Goal: Transaction & Acquisition: Purchase product/service

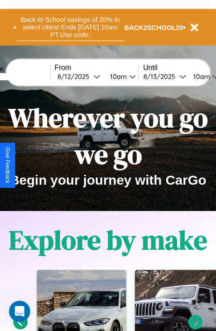
click at [70, 27] on button "Back to School savings of 20% in select cities! Ends 9/1 at 10am PT. Use code:" at bounding box center [71, 27] width 108 height 28
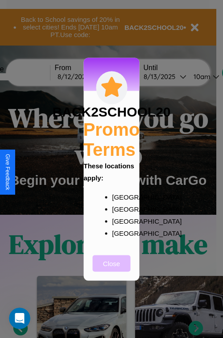
click at [112, 269] on button "Close" at bounding box center [112, 263] width 38 height 17
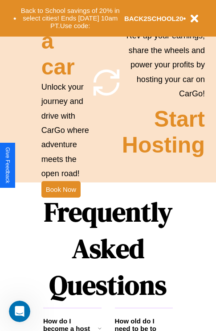
scroll to position [1081, 0]
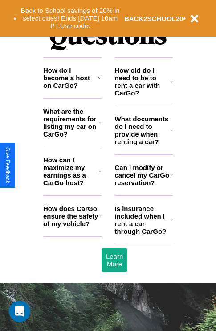
click at [100, 175] on icon at bounding box center [100, 171] width 3 height 7
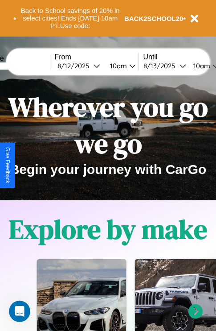
scroll to position [0, 0]
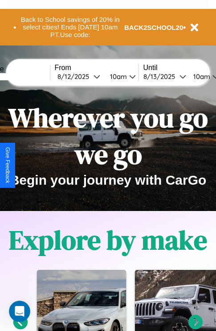
click at [30, 76] on input "text" at bounding box center [16, 76] width 67 height 7
type input "*******"
click at [89, 76] on div "8 / 12 / 2025" at bounding box center [76, 76] width 36 height 8
select select "*"
select select "****"
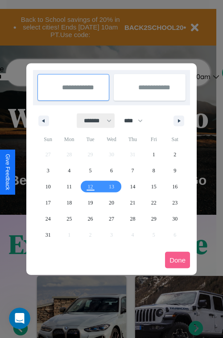
click at [94, 120] on select "******* ******** ***** ***** *** **** **** ****** ********* ******* ******** **…" at bounding box center [96, 120] width 38 height 15
select select "*"
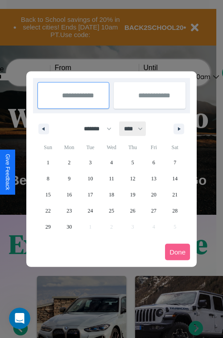
click at [137, 129] on select "**** **** **** **** **** **** **** **** **** **** **** **** **** **** **** ****…" at bounding box center [133, 128] width 27 height 15
select select "****"
click at [48, 210] on span "21" at bounding box center [48, 211] width 5 height 16
type input "**********"
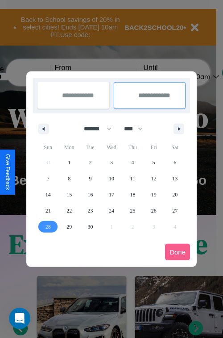
click at [48, 226] on span "28" at bounding box center [48, 227] width 5 height 16
type input "**********"
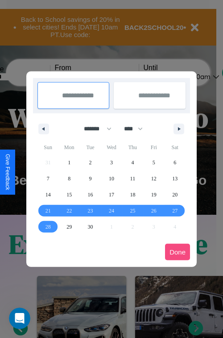
click at [178, 252] on button "Done" at bounding box center [177, 252] width 25 height 17
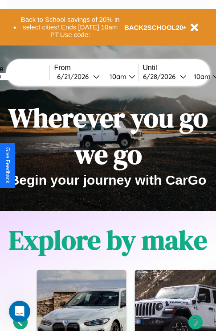
scroll to position [0, 33]
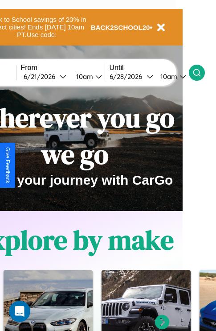
click at [202, 72] on icon at bounding box center [197, 72] width 9 height 9
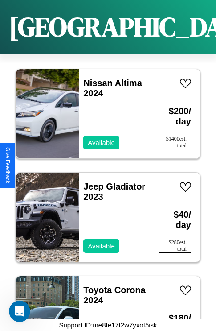
scroll to position [3036, 0]
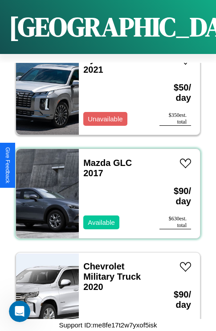
click at [105, 188] on div "Mazda GLC 2017 Available" at bounding box center [115, 193] width 72 height 89
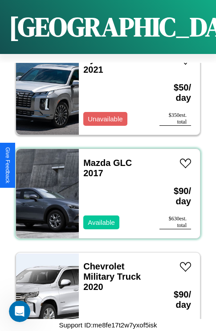
click at [105, 188] on div "Mazda GLC 2017 Available" at bounding box center [115, 193] width 72 height 89
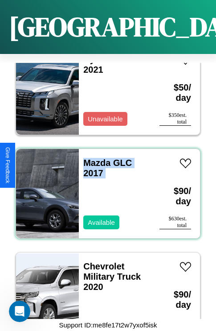
click at [105, 188] on div "Mazda GLC 2017 Available" at bounding box center [115, 193] width 72 height 89
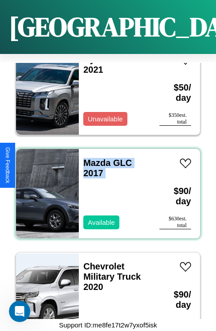
click at [105, 188] on div "Mazda GLC 2017 Available" at bounding box center [115, 193] width 72 height 89
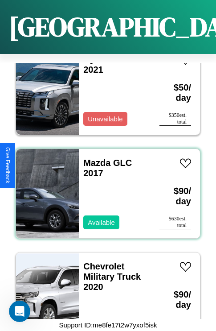
click at [105, 188] on div "Mazda GLC 2017 Available" at bounding box center [115, 193] width 72 height 89
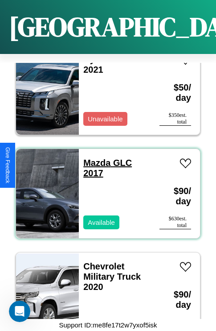
click at [94, 158] on link "Mazda GLC 2017" at bounding box center [107, 168] width 49 height 20
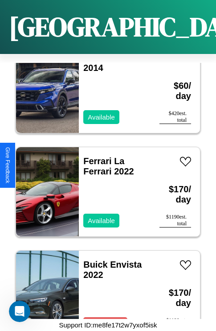
scroll to position [9248, 0]
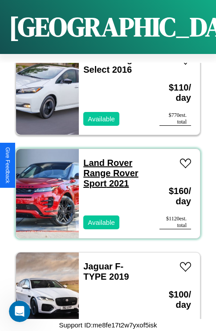
click at [105, 158] on link "Land Rover Range Rover Sport 2021" at bounding box center [110, 173] width 55 height 30
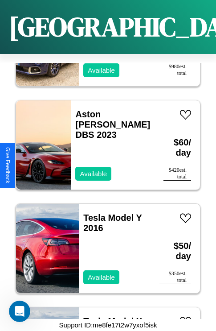
scroll to position [8627, 0]
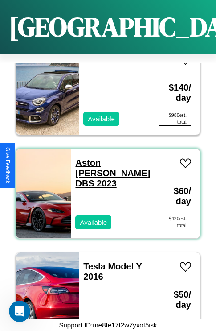
click at [108, 158] on link "Aston Martin DBS 2023" at bounding box center [112, 173] width 75 height 30
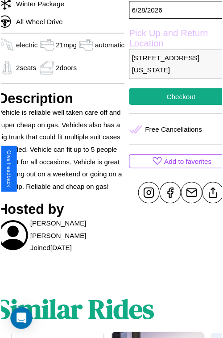
scroll to position [297, 43]
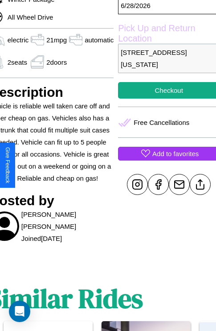
click at [165, 160] on p "Add to favorites" at bounding box center [176, 154] width 46 height 12
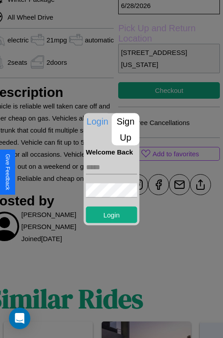
click at [125, 129] on p "Sign Up" at bounding box center [126, 129] width 28 height 32
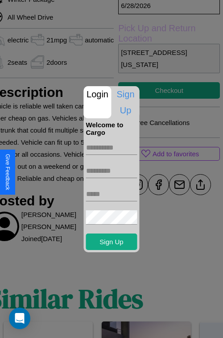
click at [112, 147] on input "text" at bounding box center [111, 148] width 51 height 14
type input "*********"
click at [112, 170] on input "text" at bounding box center [111, 171] width 51 height 14
type input "*****"
click at [112, 194] on input "text" at bounding box center [111, 194] width 51 height 14
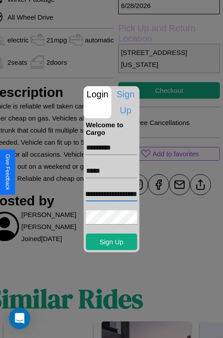
scroll to position [0, 46]
type input "**********"
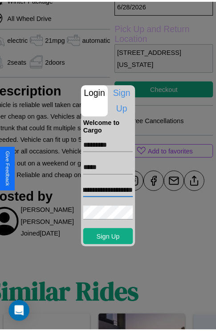
scroll to position [0, 0]
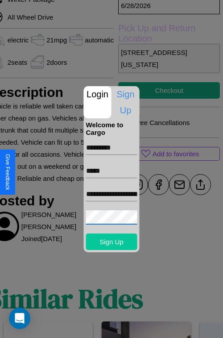
click at [112, 241] on button "Sign Up" at bounding box center [111, 241] width 51 height 17
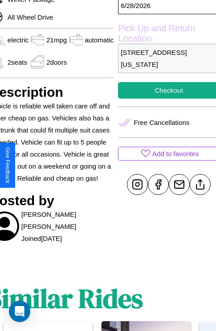
scroll to position [297, 43]
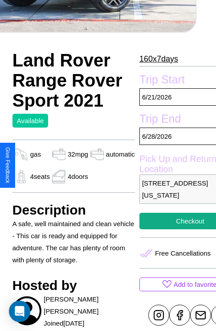
scroll to position [280, 37]
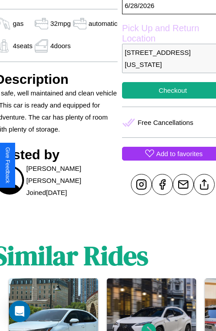
click at [166, 160] on p "Add to favorites" at bounding box center [180, 154] width 46 height 12
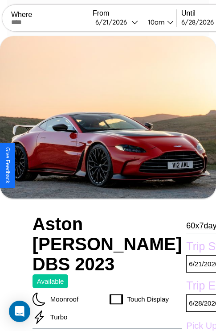
scroll to position [235, 37]
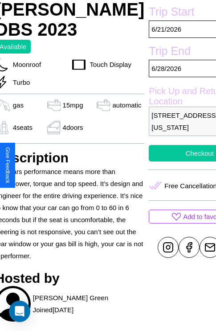
click at [166, 162] on button "Checkout" at bounding box center [200, 153] width 102 height 17
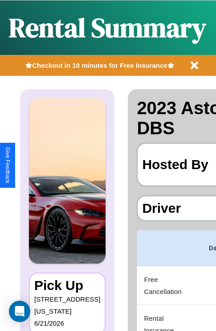
scroll to position [87, 0]
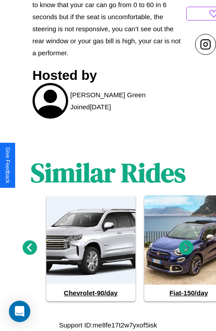
scroll to position [460, 0]
click at [187, 248] on icon at bounding box center [186, 248] width 15 height 15
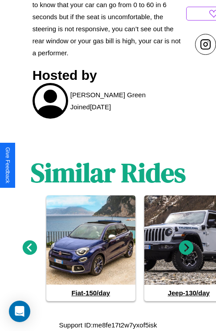
click at [187, 248] on icon at bounding box center [186, 248] width 15 height 15
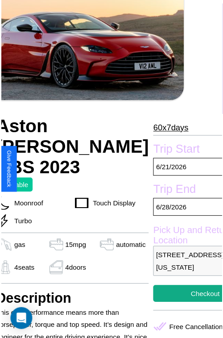
scroll to position [99, 37]
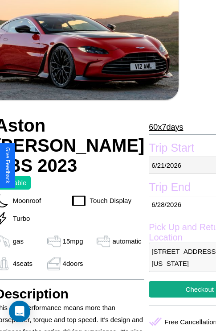
click at [166, 165] on p "[DATE]" at bounding box center [200, 165] width 102 height 17
select select "*"
select select "****"
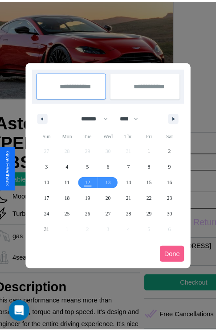
scroll to position [0, 37]
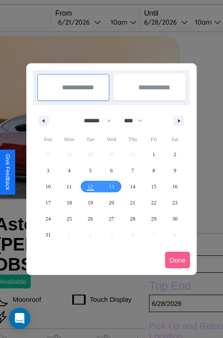
click at [91, 22] on div at bounding box center [111, 169] width 223 height 338
